Goal: Navigation & Orientation: Find specific page/section

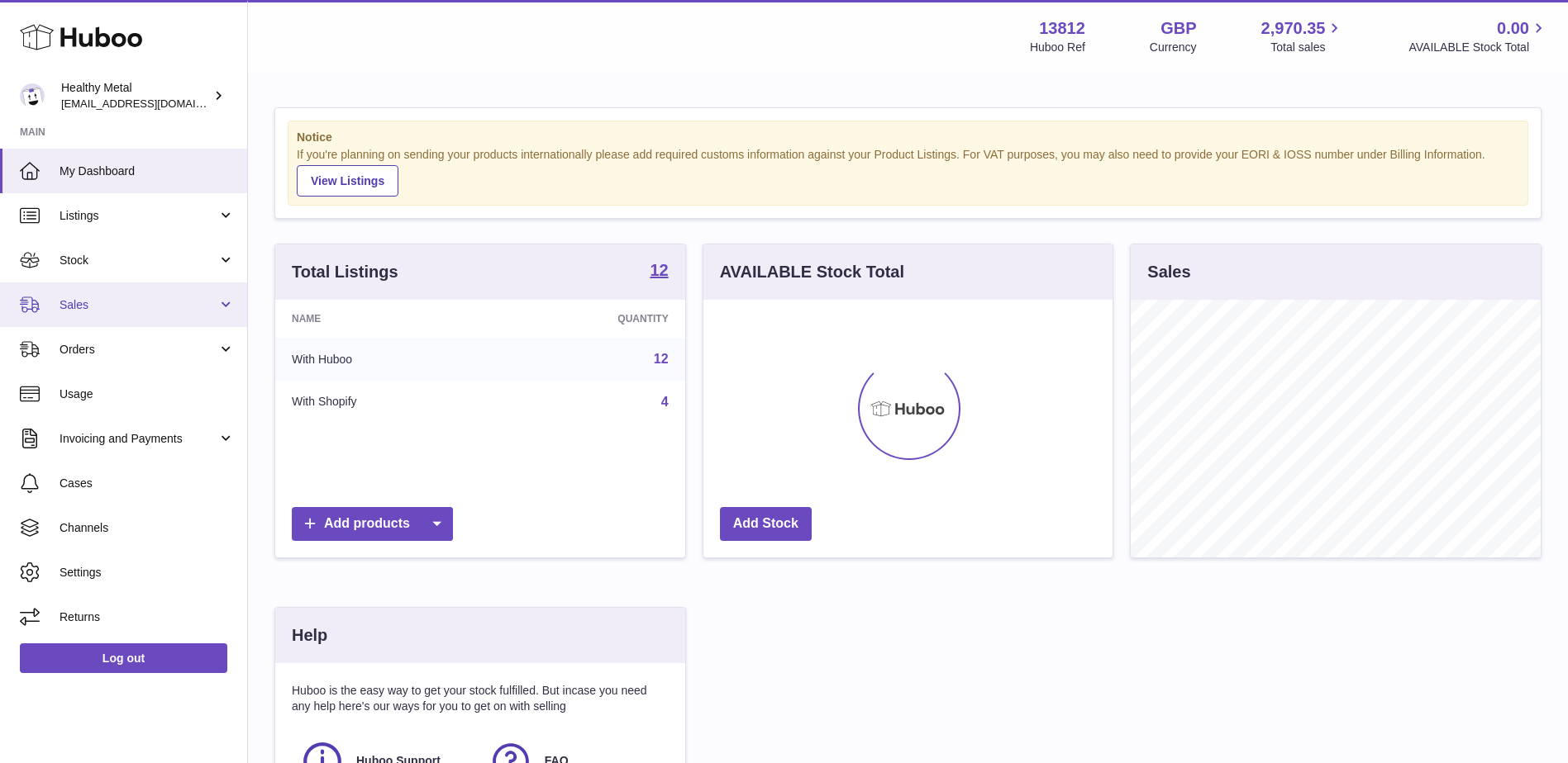
scroll to position [258, 409]
click at [81, 260] on span "Stock" at bounding box center [138, 260] width 158 height 15
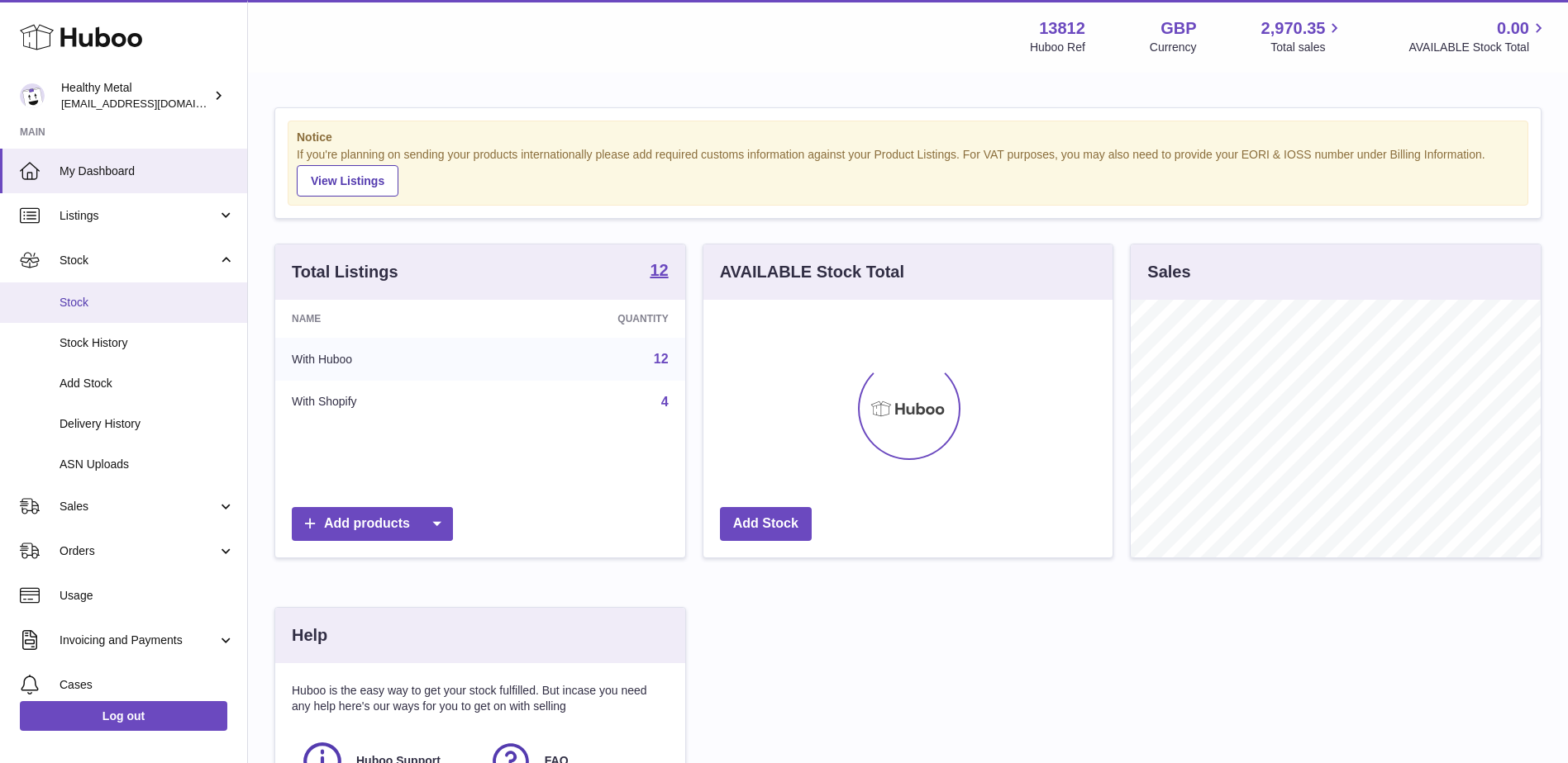
click at [85, 304] on span "Stock" at bounding box center [147, 303] width 175 height 15
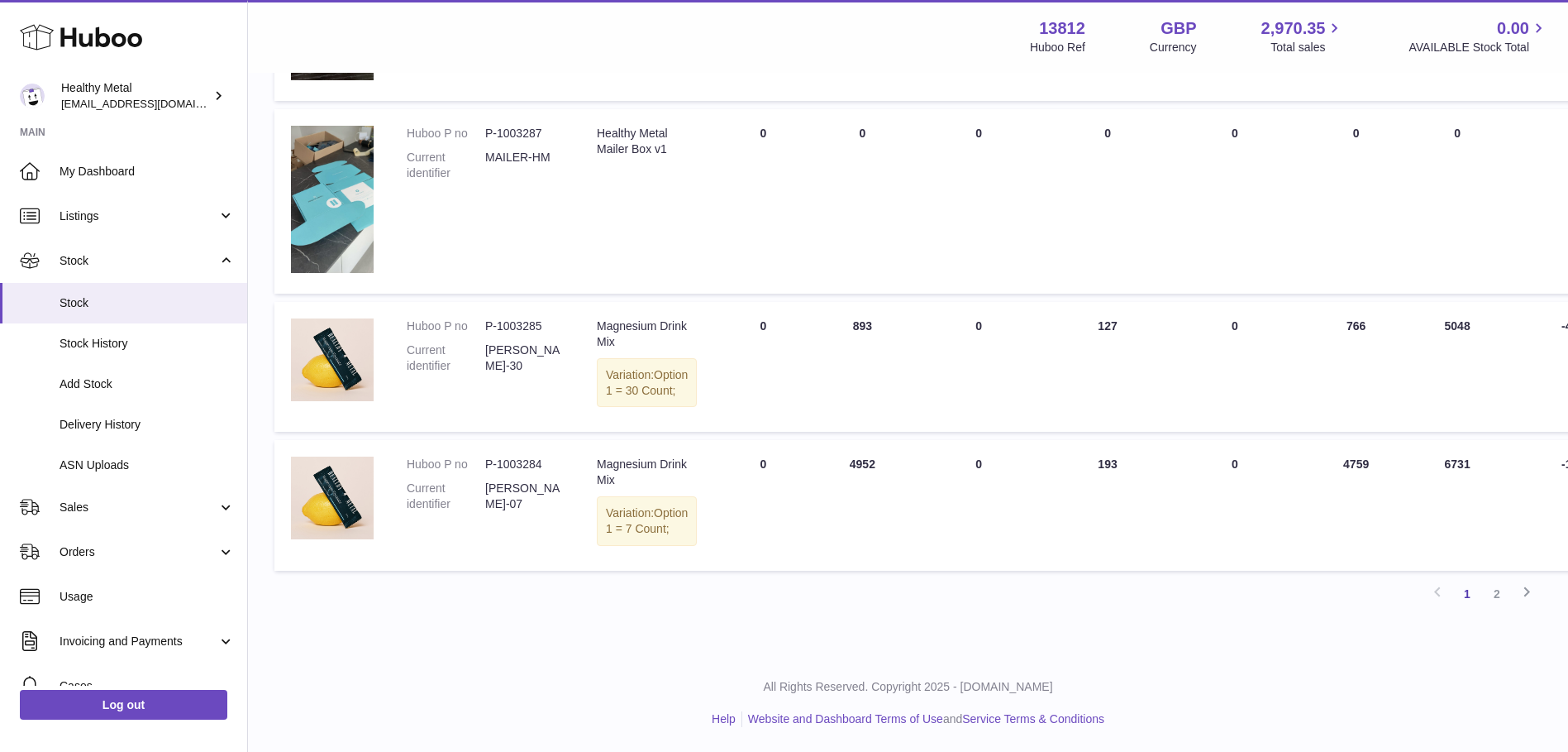
scroll to position [1213, 0]
click at [1497, 594] on link "2" at bounding box center [1497, 593] width 30 height 30
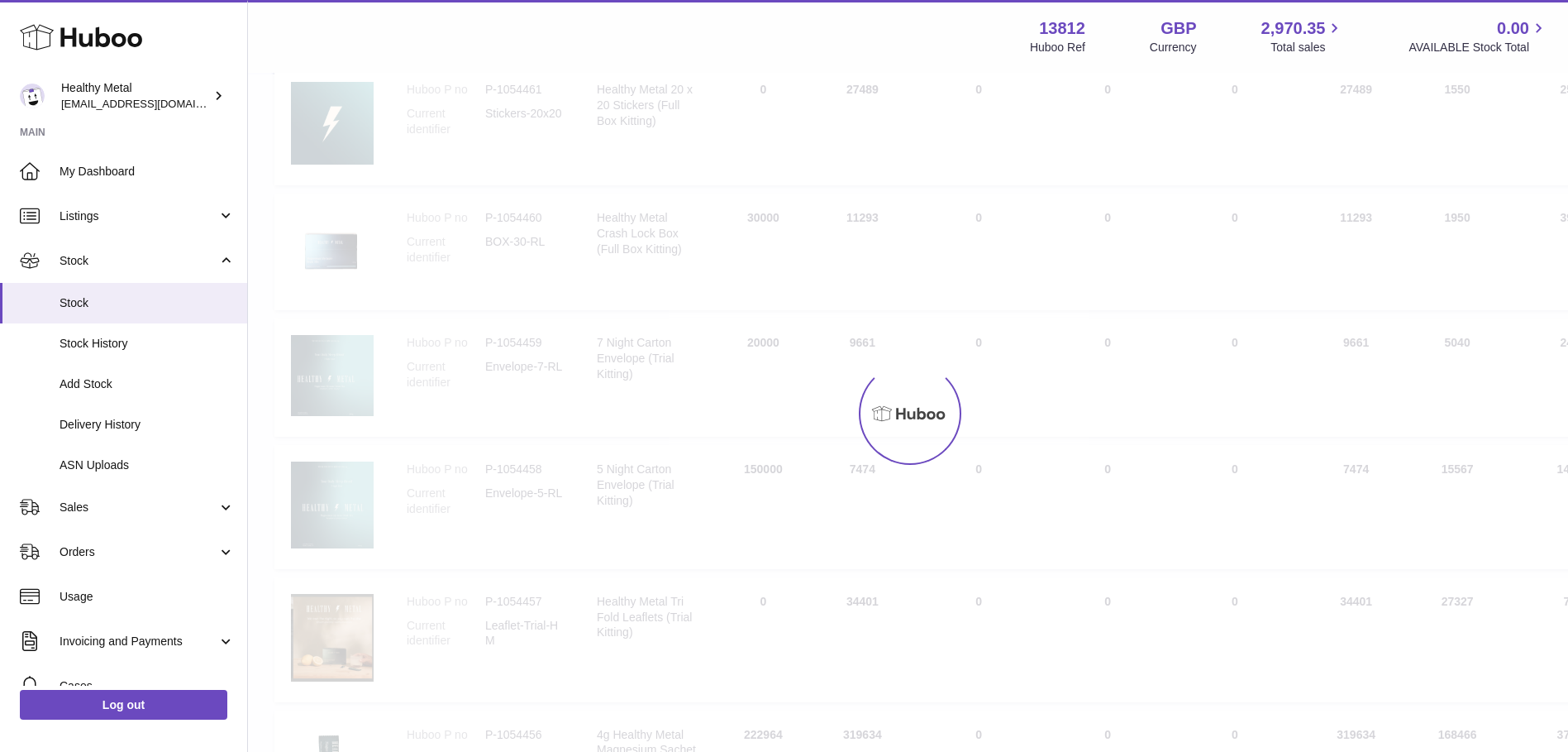
scroll to position [75, 0]
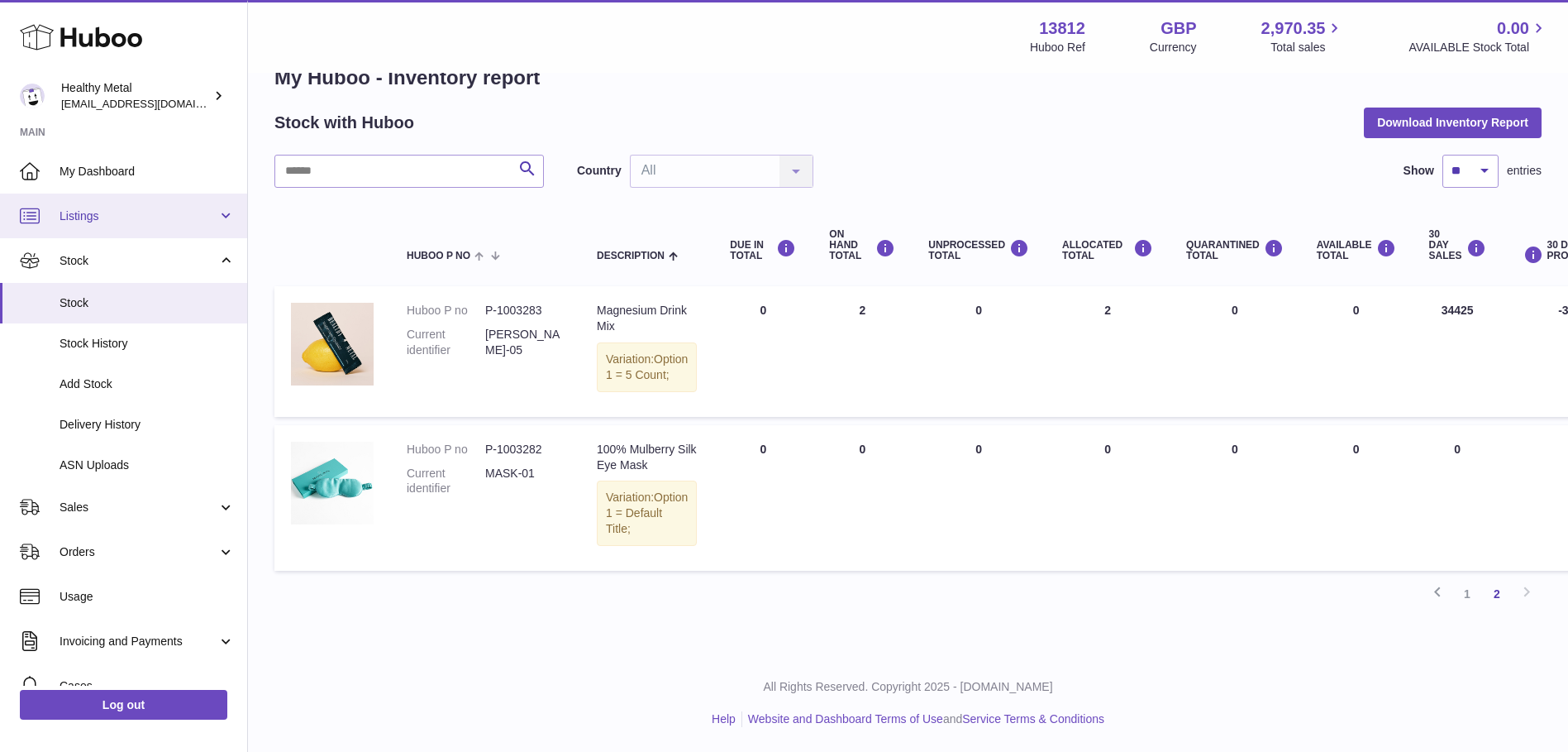
click at [89, 220] on span "Listings" at bounding box center [138, 216] width 158 height 15
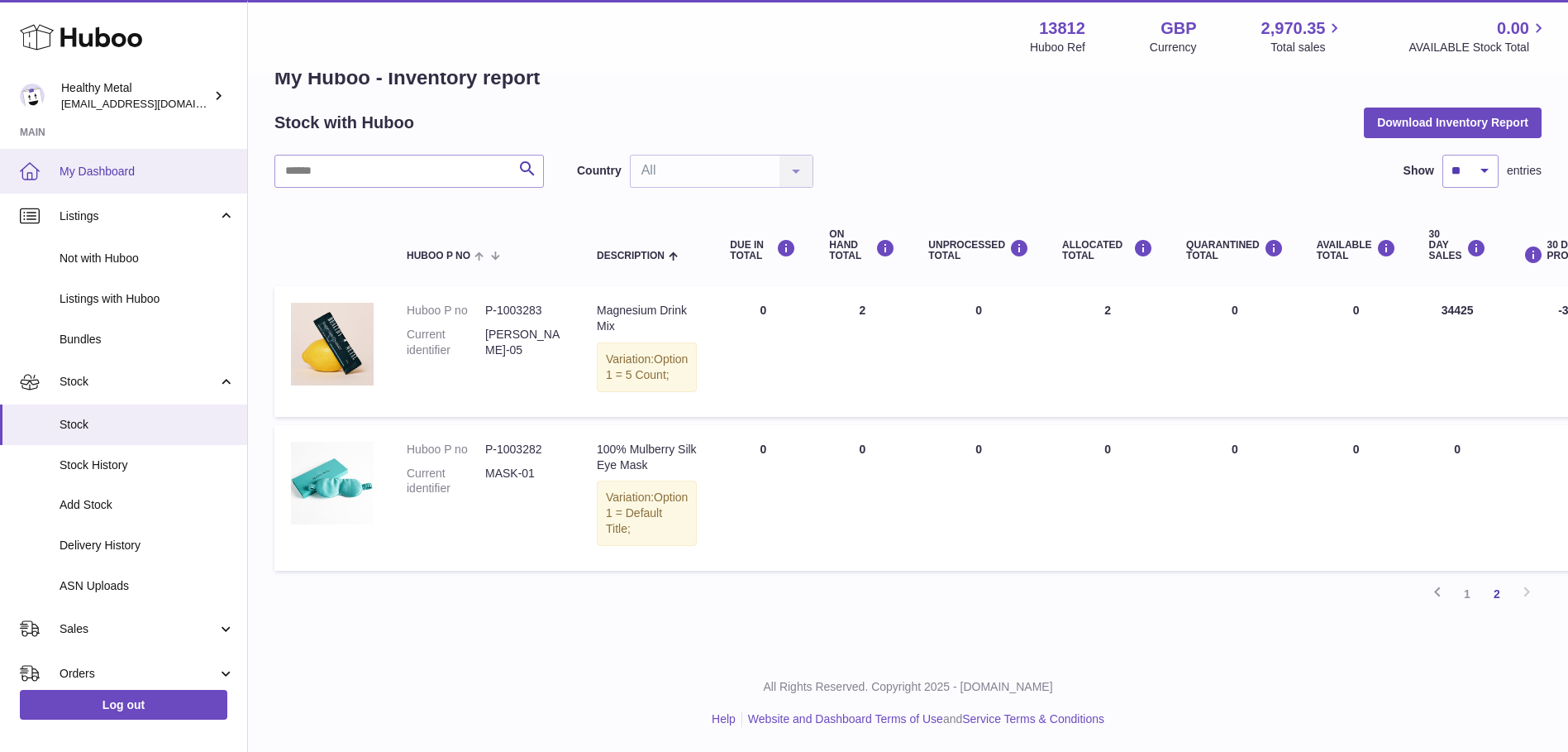
click at [82, 172] on span "My Dashboard" at bounding box center [147, 171] width 175 height 15
